Goal: Find specific page/section: Find specific page/section

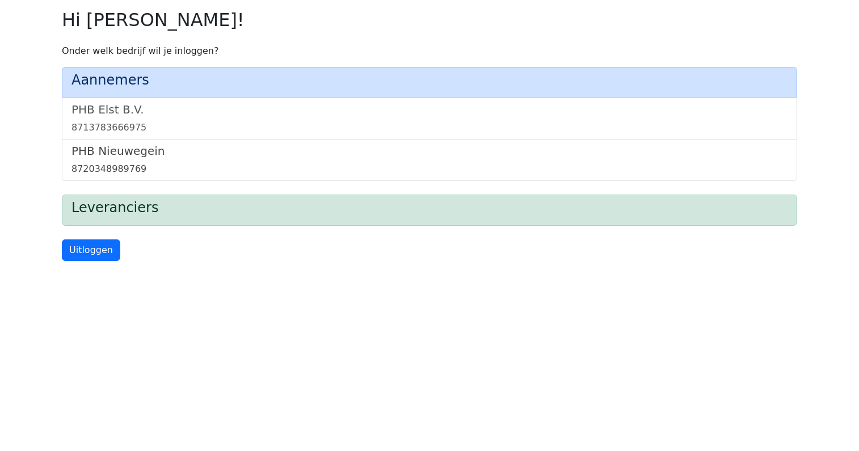
click at [103, 165] on div "8720348989769" at bounding box center [429, 169] width 716 height 14
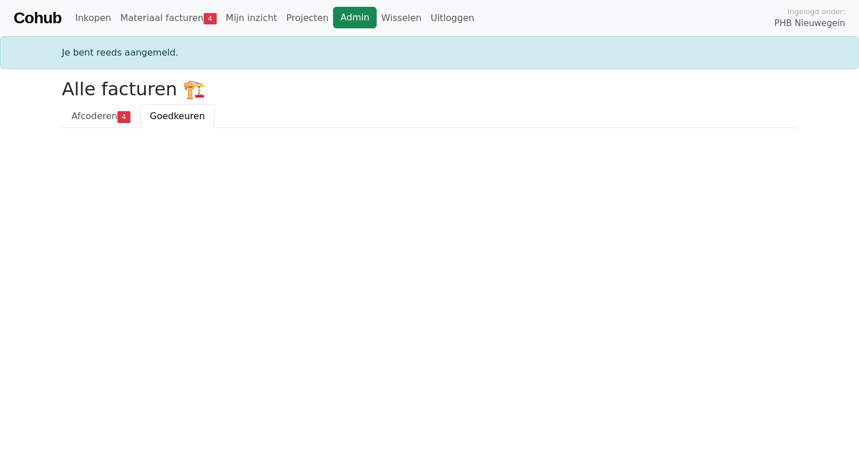
click at [333, 11] on link "Admin" at bounding box center [355, 18] width 44 height 22
